Goal: Find specific page/section: Find specific page/section

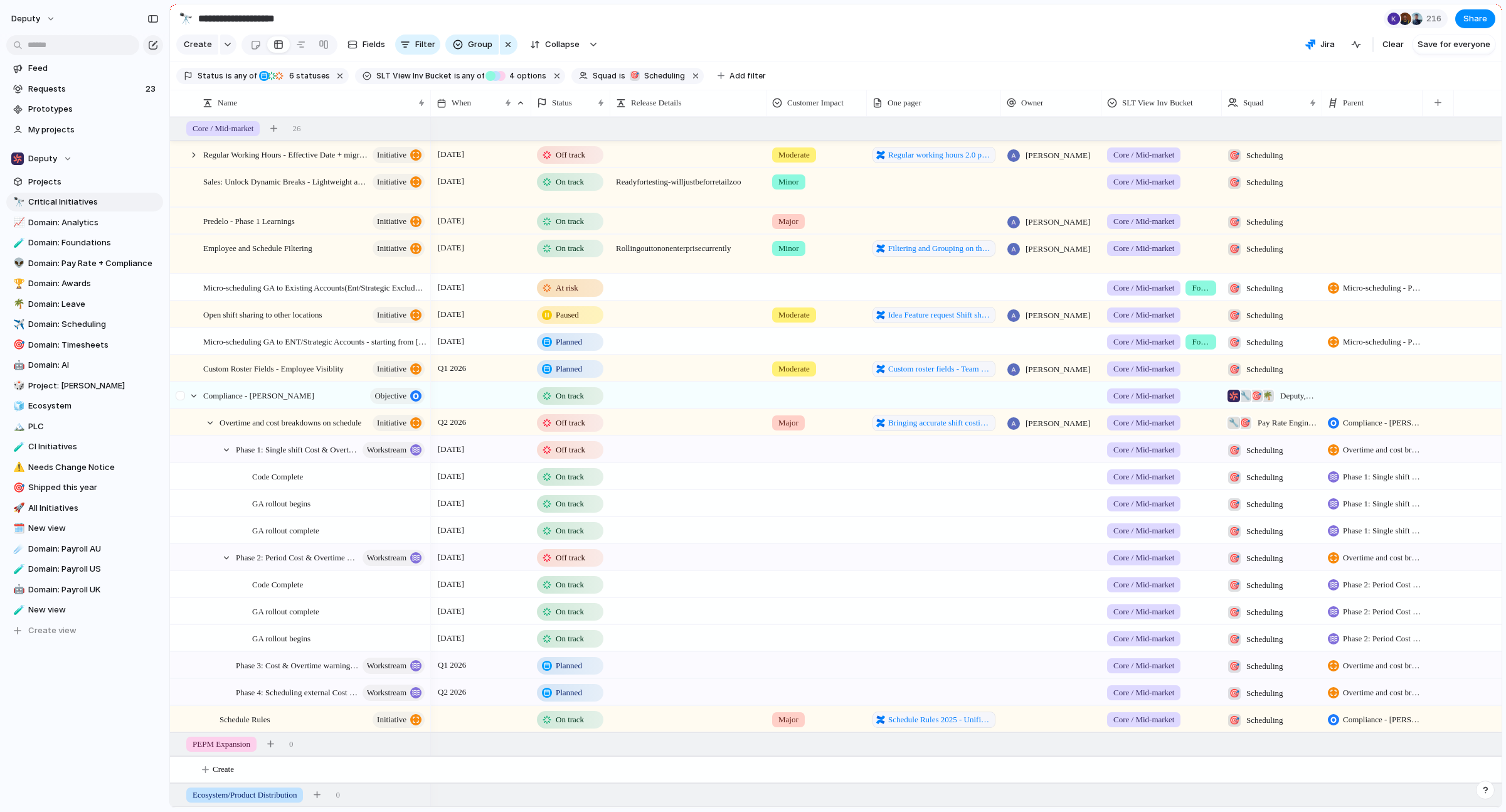
click at [187, 405] on div at bounding box center [181, 399] width 23 height 34
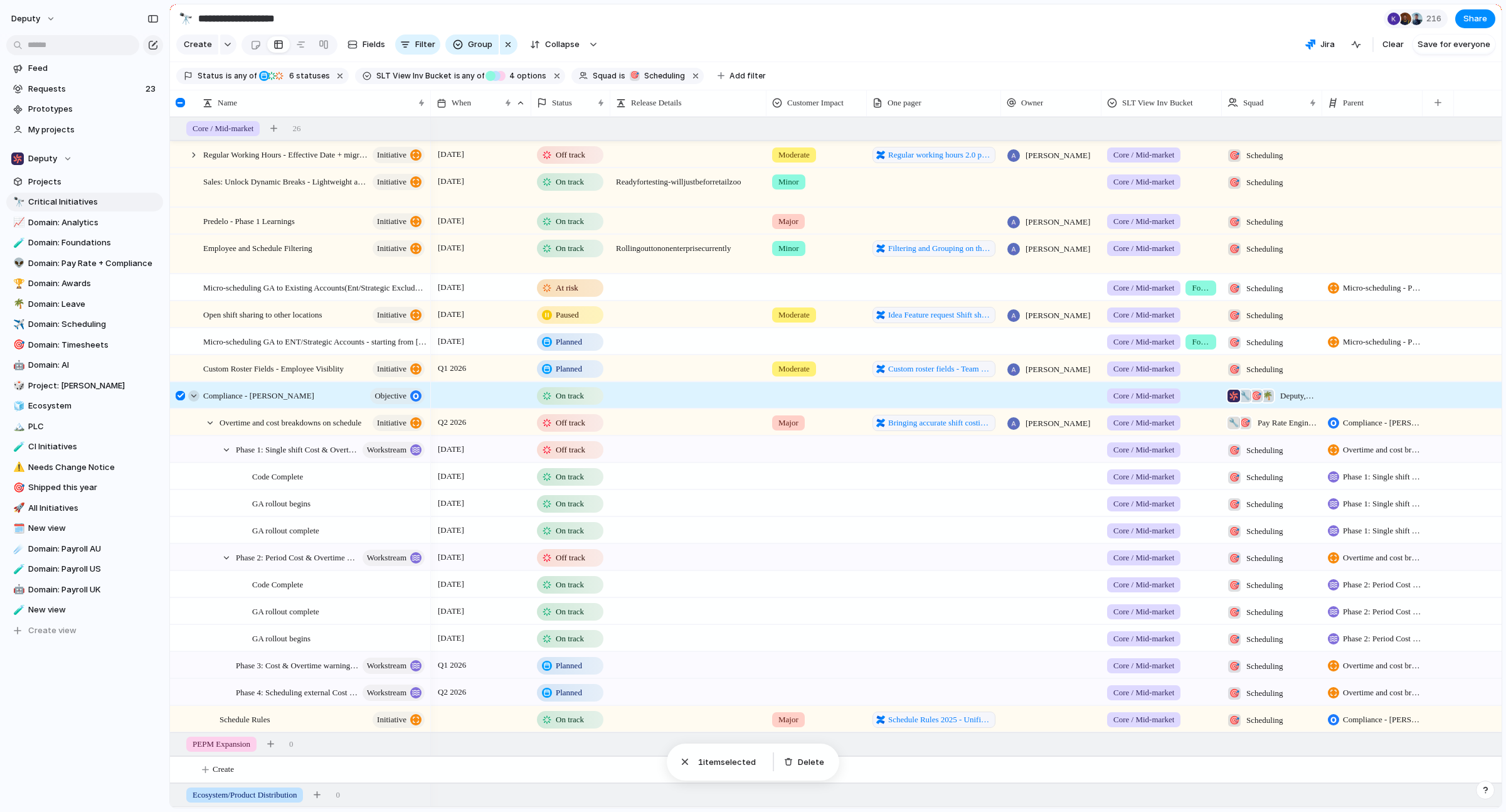
click at [189, 402] on div at bounding box center [194, 395] width 11 height 11
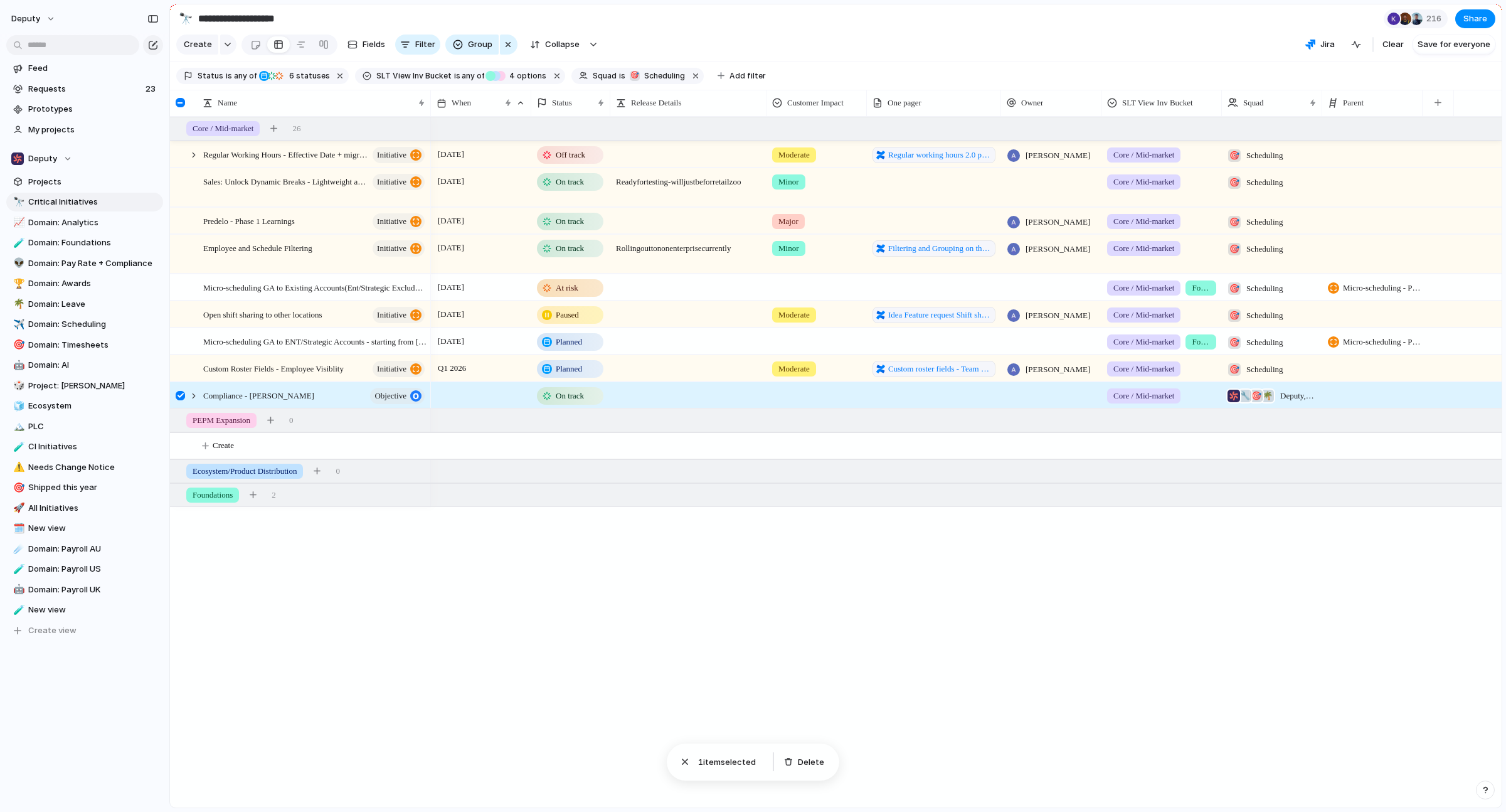
click at [179, 400] on div at bounding box center [181, 395] width 9 height 9
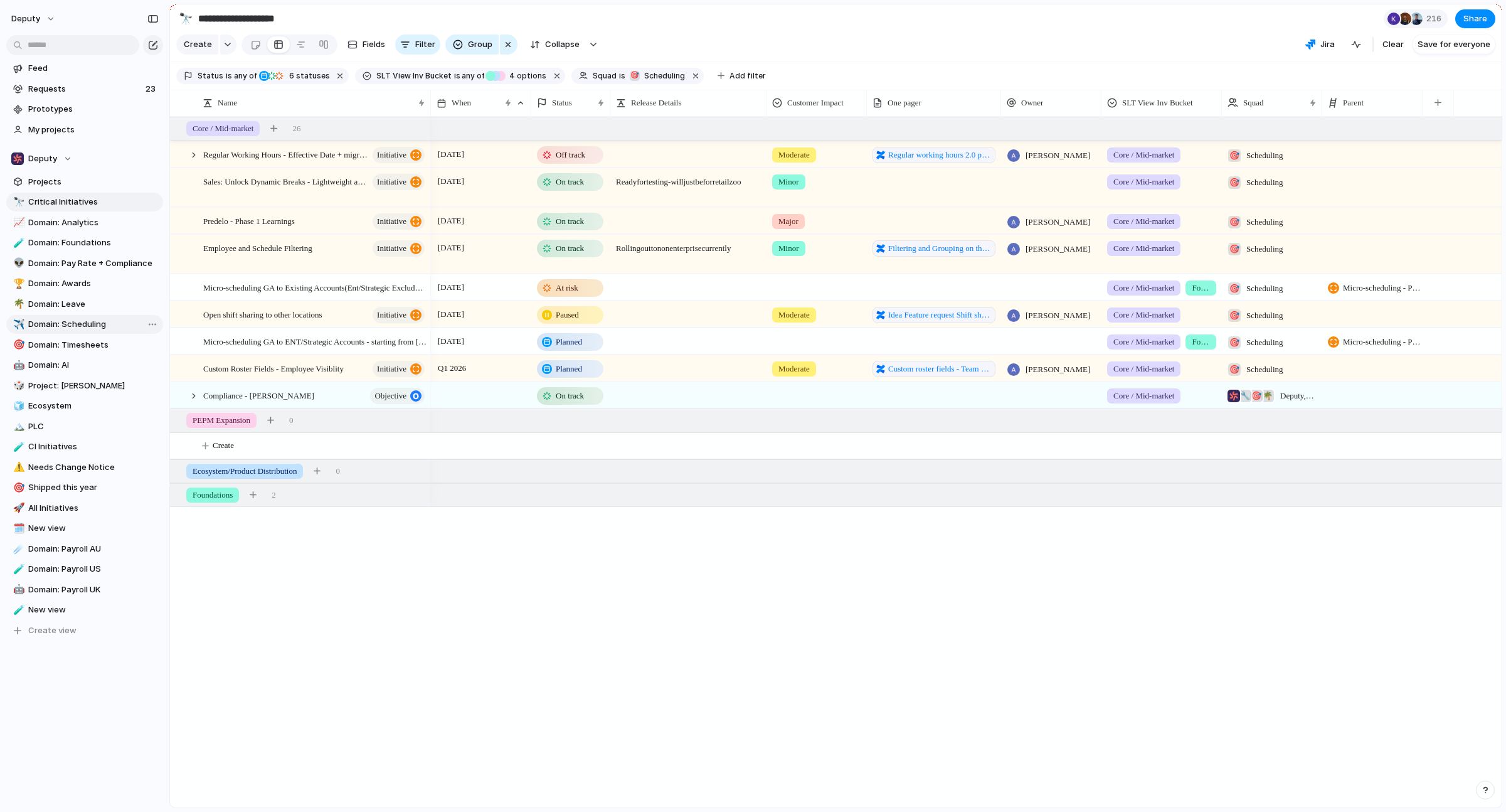
click at [86, 329] on span "Domain: Scheduling" at bounding box center [93, 324] width 131 height 13
type input "**********"
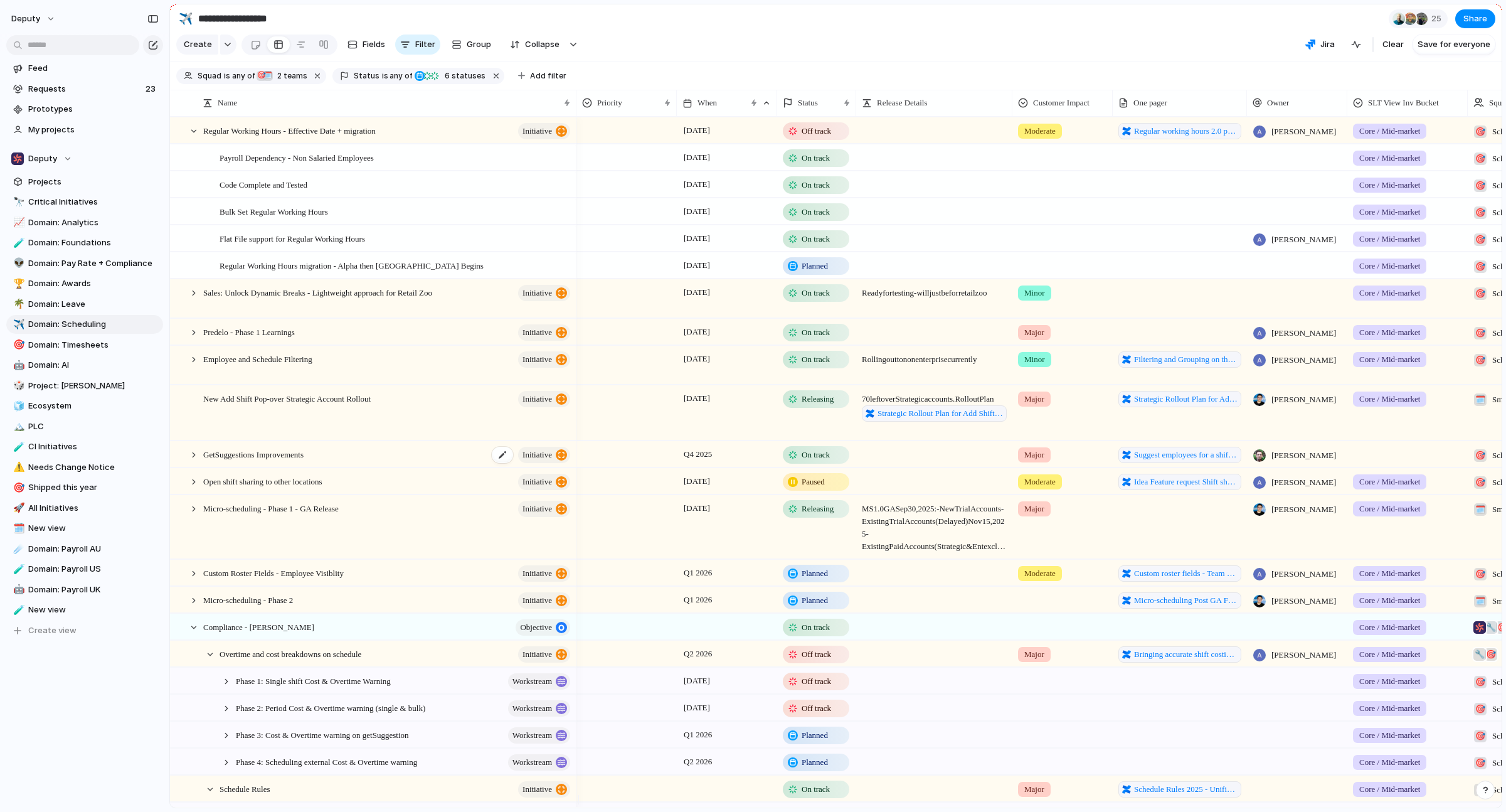
click at [303, 461] on span "GetSuggestions Improvements" at bounding box center [253, 453] width 100 height 14
